Goal: Find specific page/section: Find specific page/section

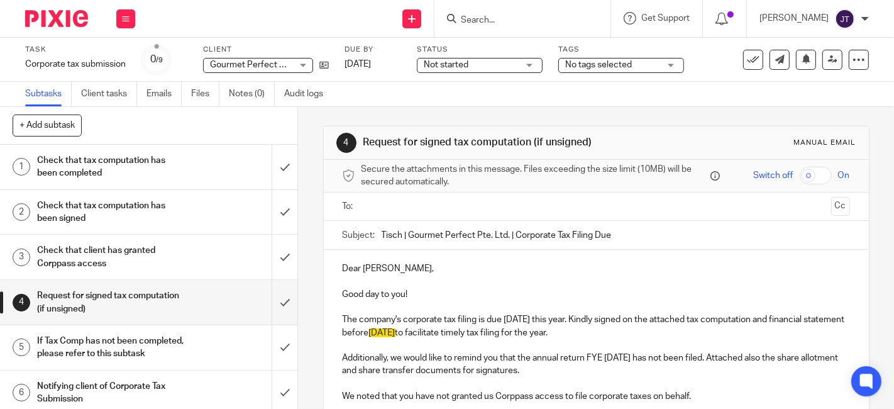
scroll to position [70, 0]
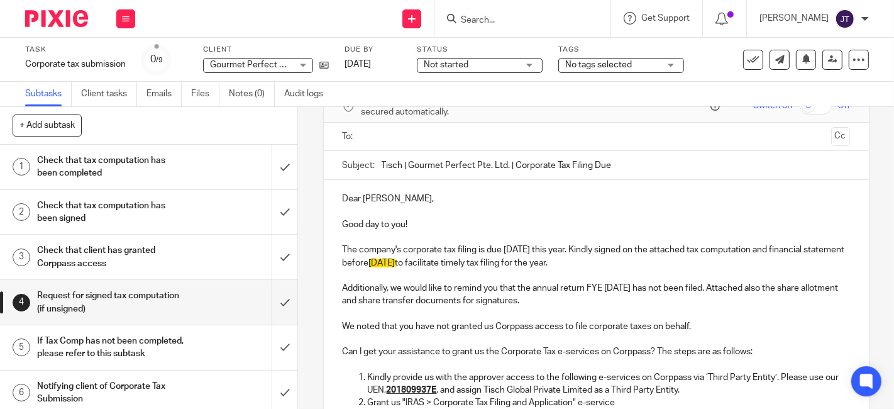
click at [497, 26] on div at bounding box center [523, 18] width 176 height 37
click at [519, 19] on input "Search" at bounding box center [516, 20] width 113 height 11
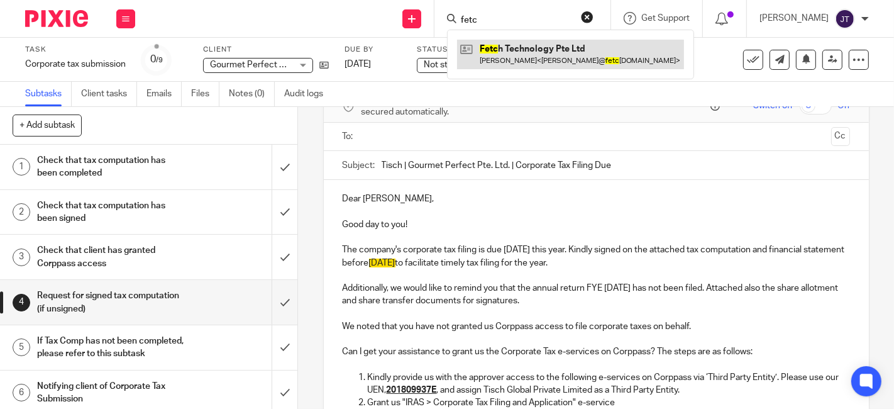
type input "fetc"
click at [534, 57] on link at bounding box center [570, 54] width 227 height 29
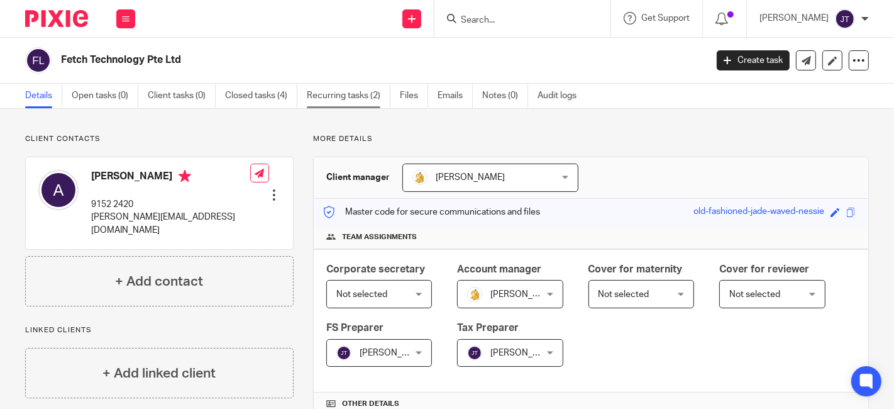
click at [345, 101] on link "Recurring tasks (2)" at bounding box center [349, 96] width 84 height 25
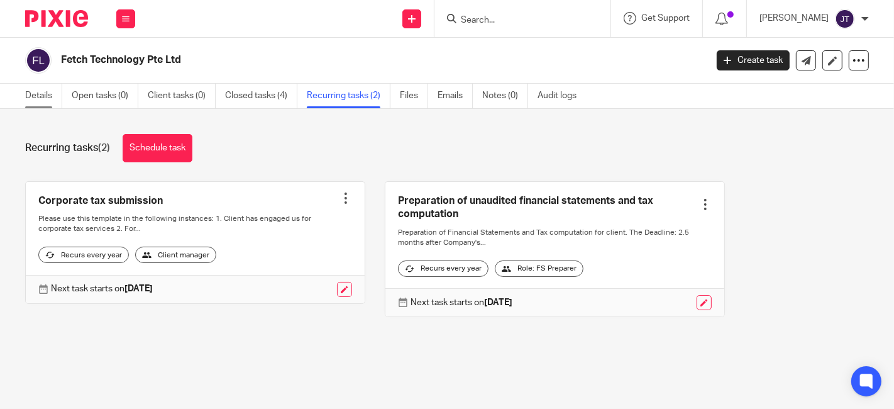
click at [45, 92] on link "Details" at bounding box center [43, 96] width 37 height 25
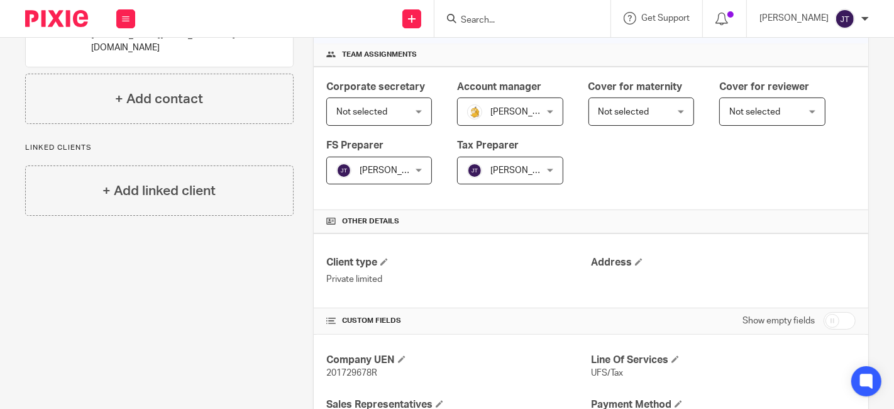
scroll to position [209, 0]
